Goal: Task Accomplishment & Management: Manage account settings

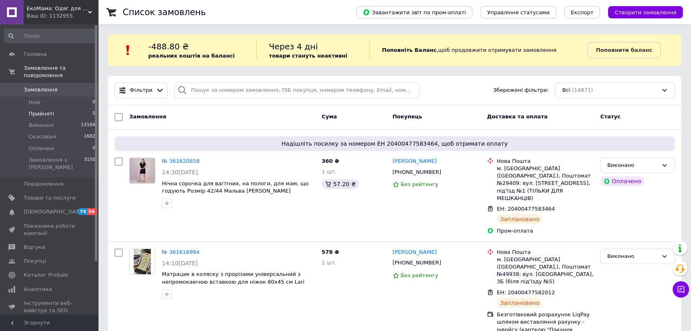
click at [59, 108] on li "Прийняті 5" at bounding box center [50, 113] width 100 height 11
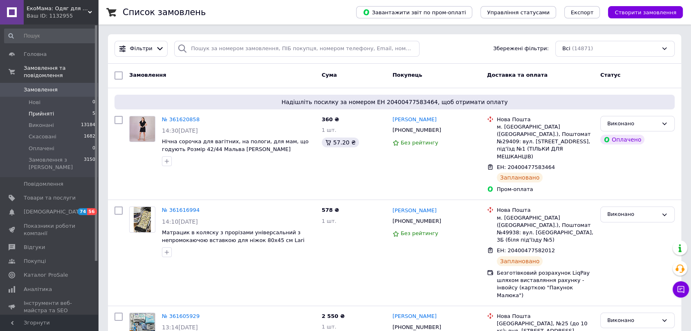
click at [58, 108] on li "Прийняті 5" at bounding box center [50, 113] width 100 height 11
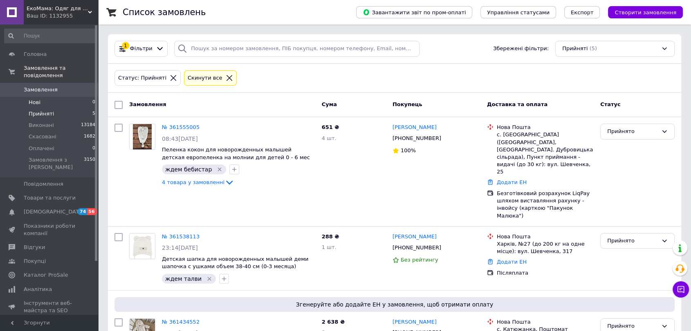
click at [22, 97] on li "Нові 0" at bounding box center [50, 102] width 100 height 11
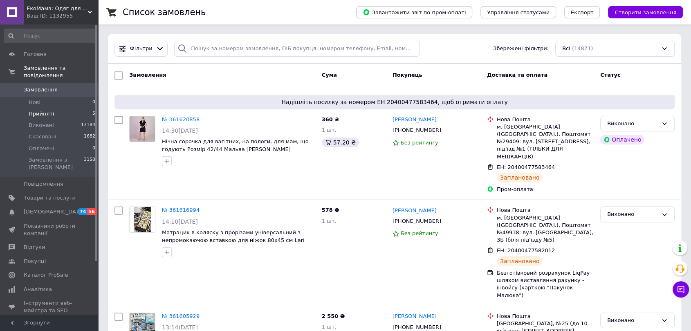
click at [49, 110] on span "Прийняті" at bounding box center [41, 113] width 25 height 7
click at [45, 110] on span "Прийняті" at bounding box center [41, 113] width 25 height 7
click at [50, 110] on span "Прийняті" at bounding box center [41, 113] width 25 height 7
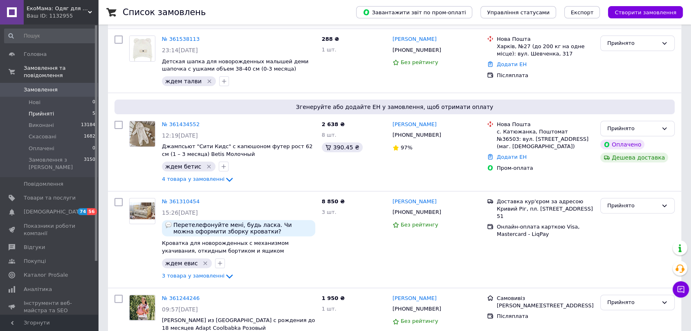
scroll to position [205, 0]
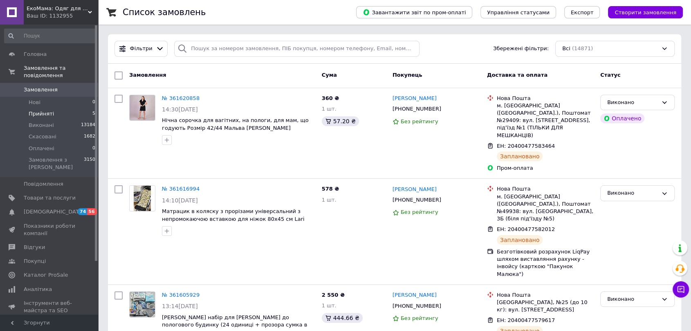
click at [47, 110] on span "Прийняті" at bounding box center [41, 113] width 25 height 7
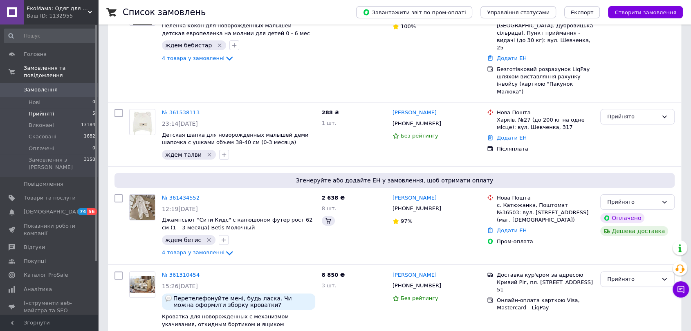
scroll to position [205, 0]
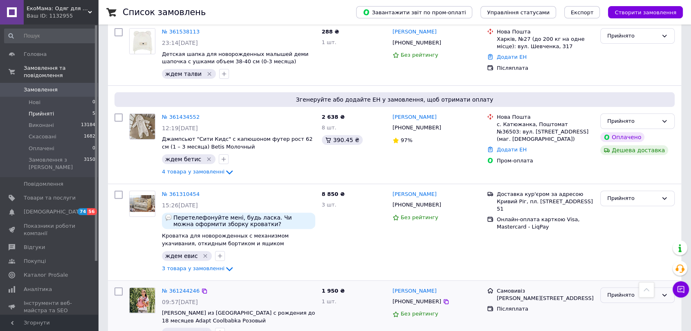
click at [625, 291] on div "Прийнято" at bounding box center [632, 295] width 51 height 9
click at [616, 305] on li "Виконано" at bounding box center [637, 312] width 74 height 15
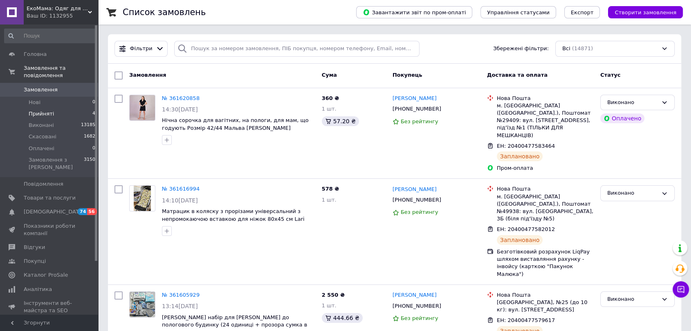
click at [46, 110] on span "Прийняті" at bounding box center [41, 113] width 25 height 7
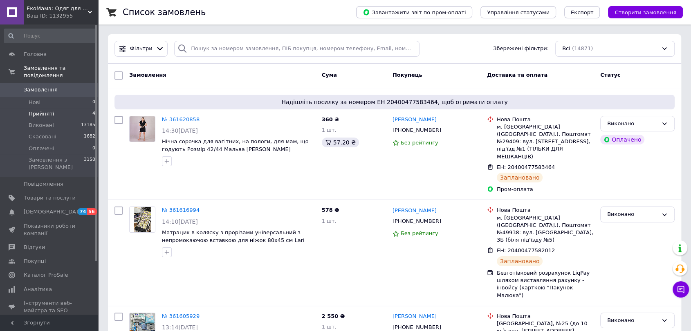
click at [37, 110] on span "Прийняті" at bounding box center [41, 113] width 25 height 7
